Goal: Information Seeking & Learning: Learn about a topic

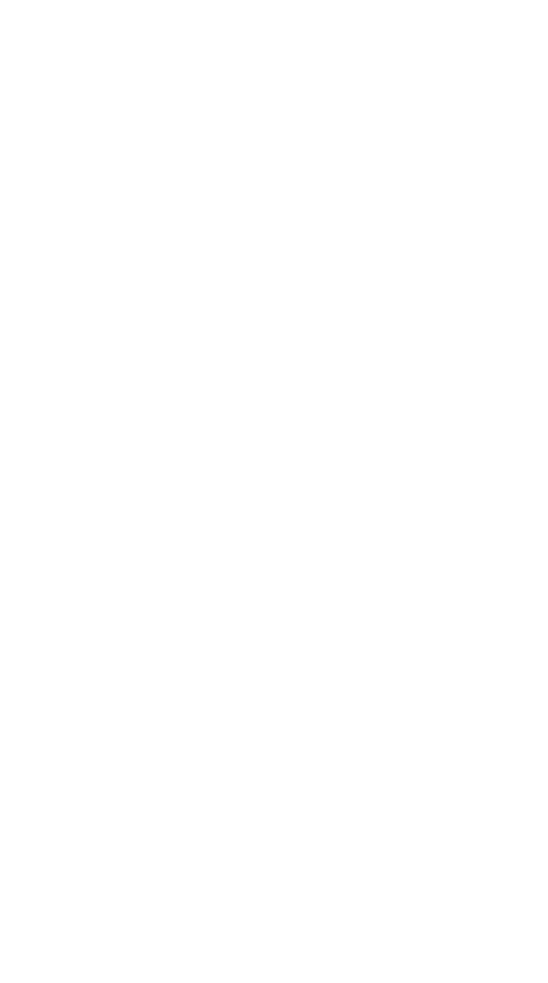
scroll to position [1111, 0]
click at [190, 966] on p "We are using cookies to give you the best experience on our website." at bounding box center [234, 961] width 330 height 10
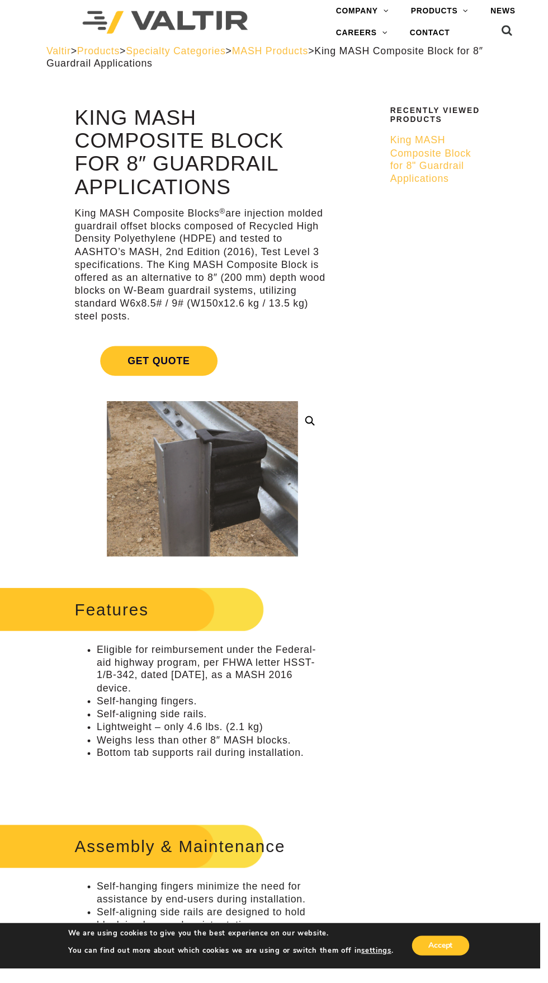
click at [176, 509] on img at bounding box center [364, 640] width 576 height 466
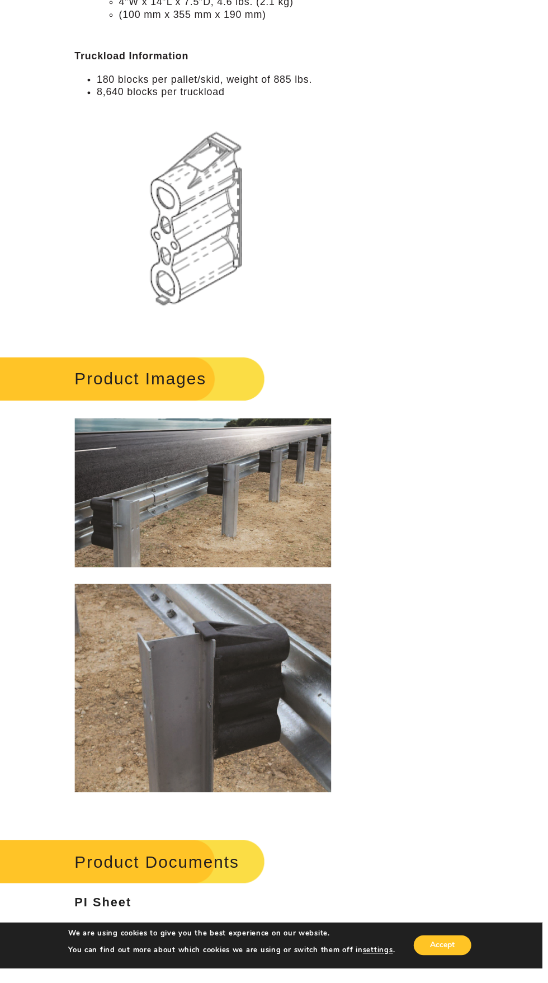
scroll to position [1207, 0]
click at [173, 697] on img at bounding box center [206, 700] width 260 height 210
click at [157, 673] on img at bounding box center [206, 700] width 260 height 210
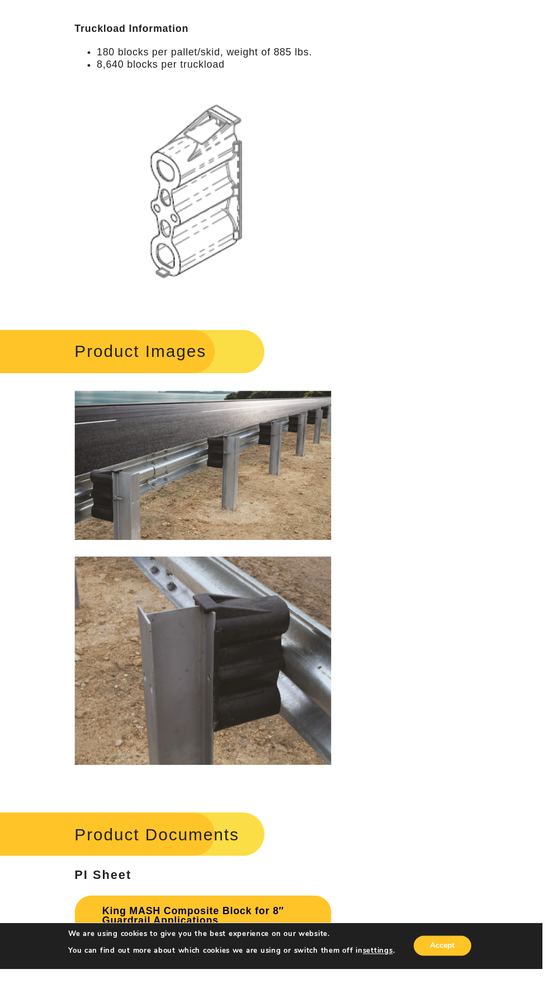
scroll to position [1241, 0]
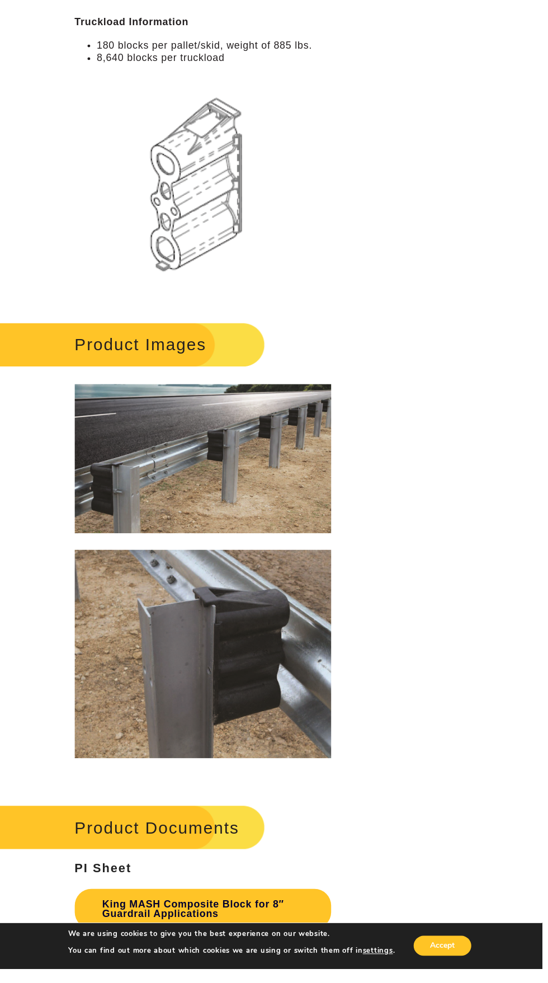
click at [264, 612] on img at bounding box center [206, 665] width 260 height 210
click at [245, 647] on img at bounding box center [206, 665] width 260 height 210
click at [175, 633] on img at bounding box center [206, 665] width 260 height 210
click at [146, 668] on img at bounding box center [206, 665] width 260 height 210
click at [173, 643] on img at bounding box center [206, 665] width 260 height 210
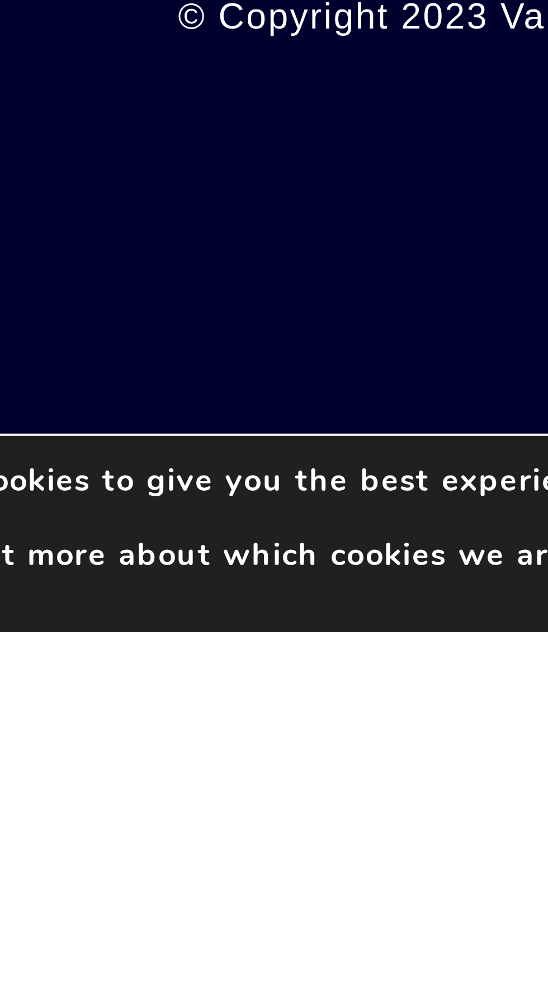
scroll to position [1712, 0]
